Goal: Information Seeking & Learning: Learn about a topic

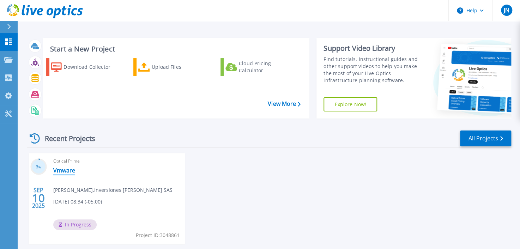
click at [66, 167] on link "Vmware" at bounding box center [64, 170] width 22 height 7
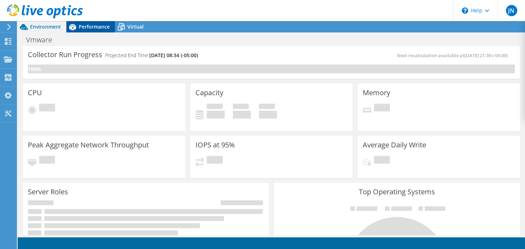
click at [94, 22] on div "Performance" at bounding box center [90, 26] width 49 height 11
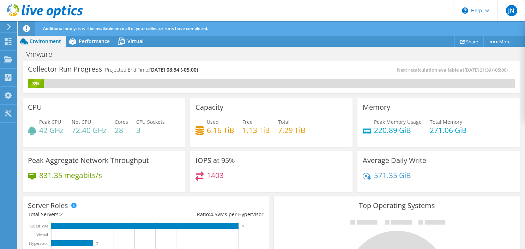
click at [276, 184] on div "1403" at bounding box center [271, 178] width 152 height 15
click at [85, 43] on span "Performance" at bounding box center [94, 41] width 31 height 7
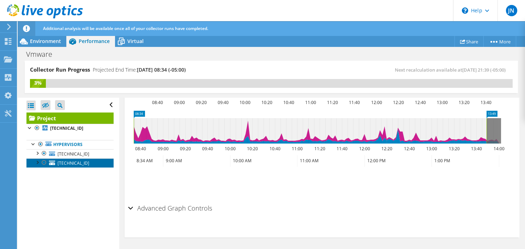
click at [60, 163] on span "[TECHNICAL_ID]" at bounding box center [74, 163] width 32 height 6
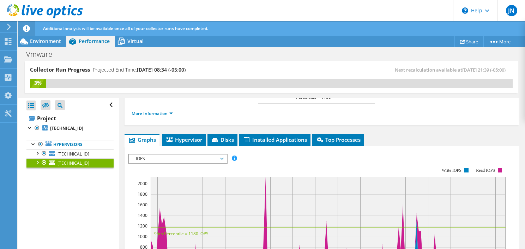
scroll to position [71, 0]
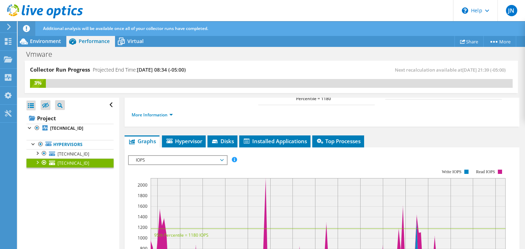
click at [194, 157] on span "IOPS" at bounding box center [177, 160] width 91 height 8
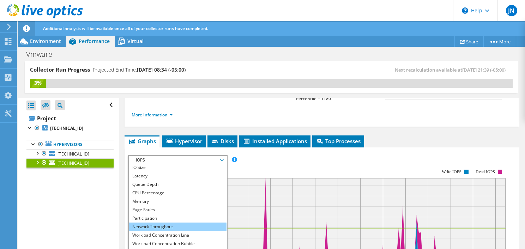
scroll to position [25, 0]
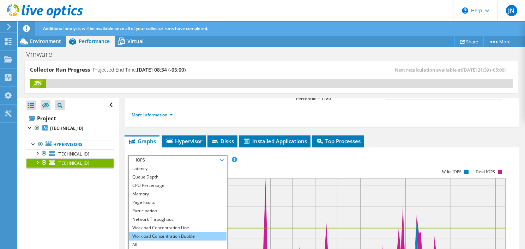
click at [161, 236] on li "Workload Concentration Bubble" at bounding box center [178, 236] width 98 height 8
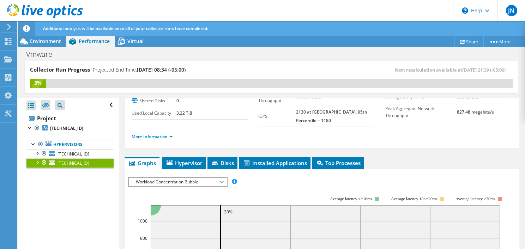
scroll to position [93, 0]
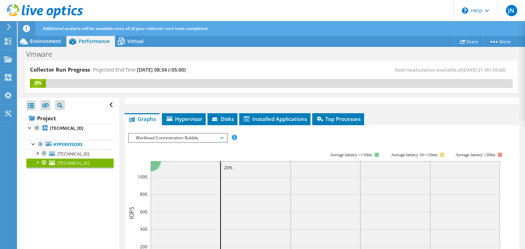
click at [206, 138] on span "Workload Concentration Bubble" at bounding box center [177, 138] width 91 height 8
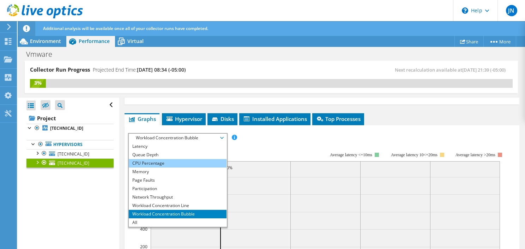
click at [164, 162] on li "CPU Percentage" at bounding box center [178, 163] width 98 height 8
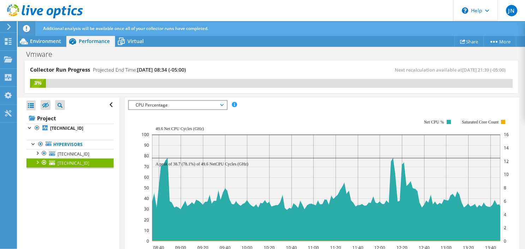
scroll to position [163, 0]
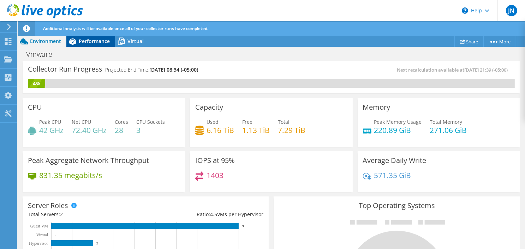
click at [88, 43] on span "Performance" at bounding box center [94, 41] width 31 height 7
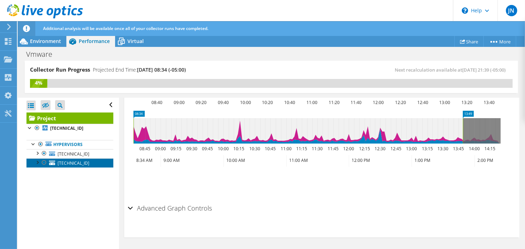
click at [80, 163] on span "[TECHNICAL_ID]" at bounding box center [74, 163] width 32 height 6
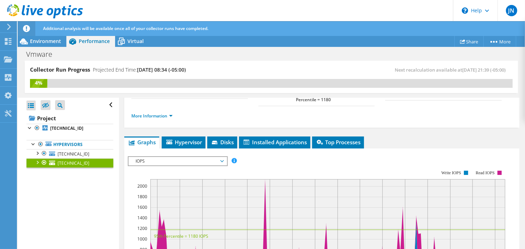
scroll to position [72, 0]
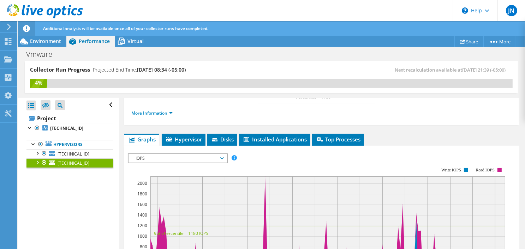
click at [204, 159] on span "IOPS" at bounding box center [177, 158] width 91 height 8
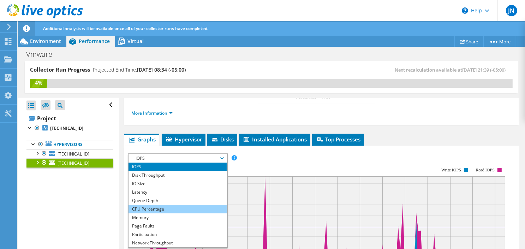
click at [158, 208] on li "CPU Percentage" at bounding box center [177, 209] width 98 height 8
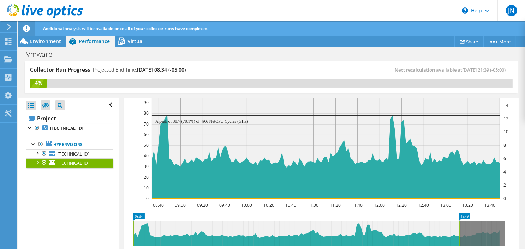
scroll to position [169, 0]
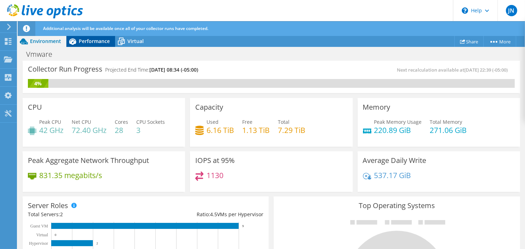
click at [84, 41] on span "Performance" at bounding box center [94, 41] width 31 height 7
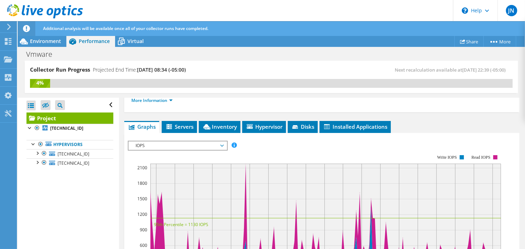
scroll to position [116, 0]
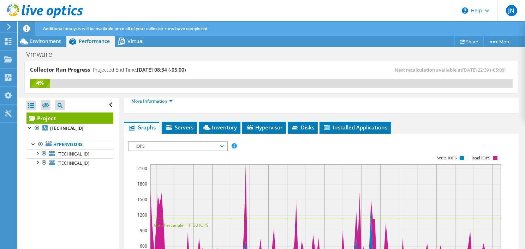
click at [203, 151] on span "IOPS" at bounding box center [177, 146] width 91 height 8
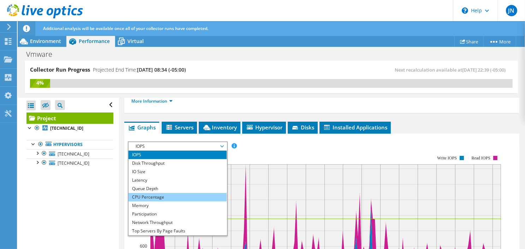
click at [168, 201] on li "CPU Percentage" at bounding box center [177, 197] width 98 height 8
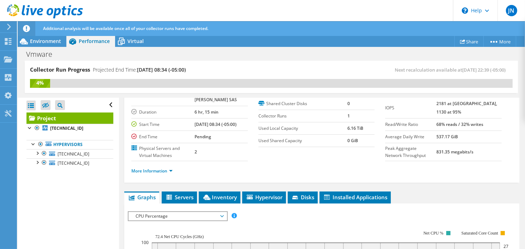
scroll to position [0, 0]
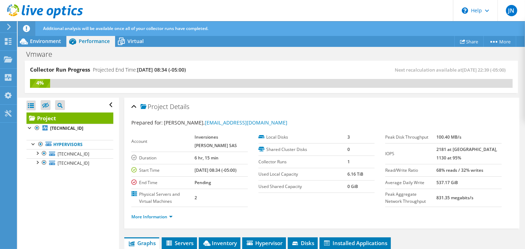
click at [295, 81] on div "4%" at bounding box center [271, 83] width 482 height 9
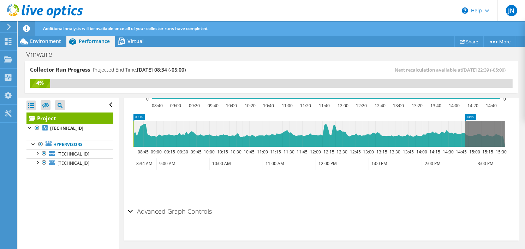
scroll to position [301, 0]
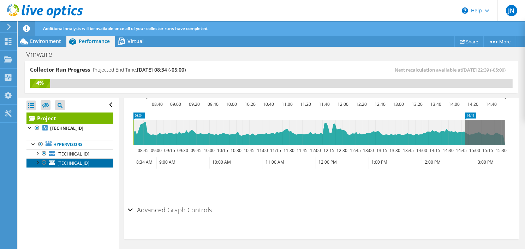
click at [77, 163] on span "[TECHNICAL_ID]" at bounding box center [74, 163] width 32 height 6
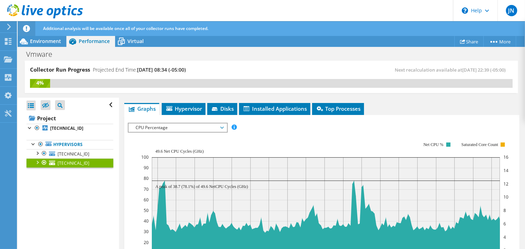
scroll to position [0, 0]
